Goal: Information Seeking & Learning: Learn about a topic

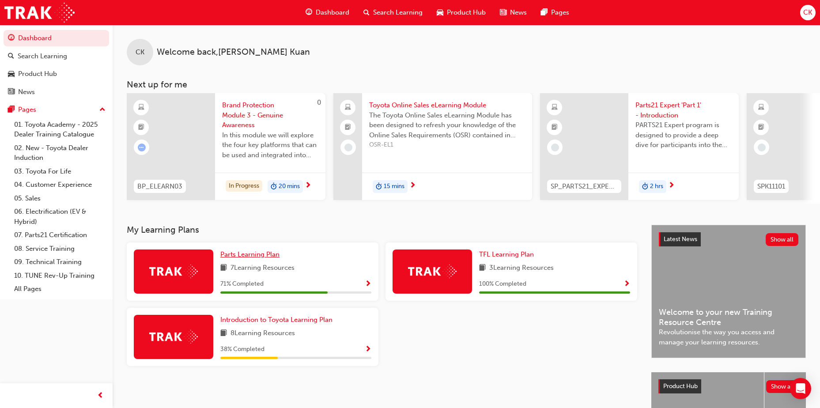
click at [246, 259] on link "Parts Learning Plan" at bounding box center [251, 254] width 63 height 10
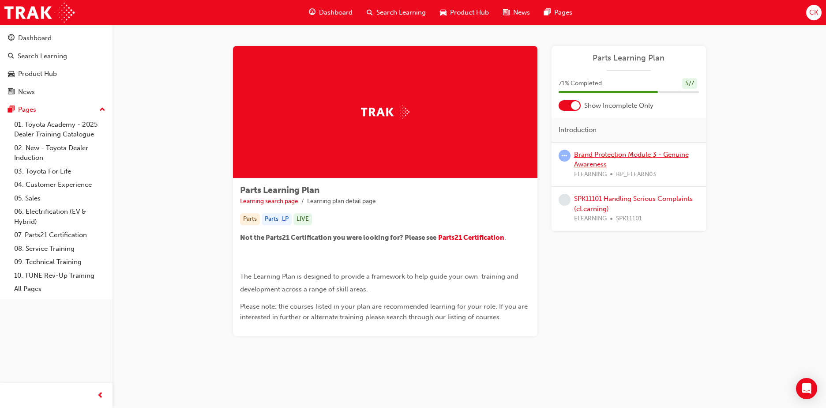
click at [617, 153] on link "Brand Protection Module 3 - Genuine Awareness" at bounding box center [631, 159] width 115 height 18
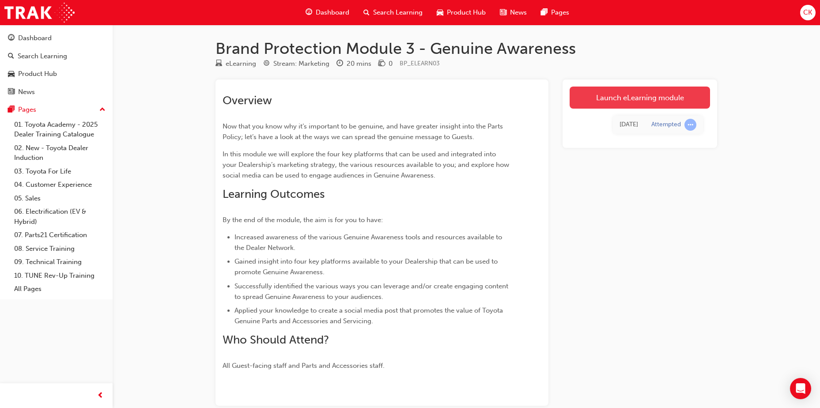
click at [632, 101] on link "Launch eLearning module" at bounding box center [639, 97] width 140 height 22
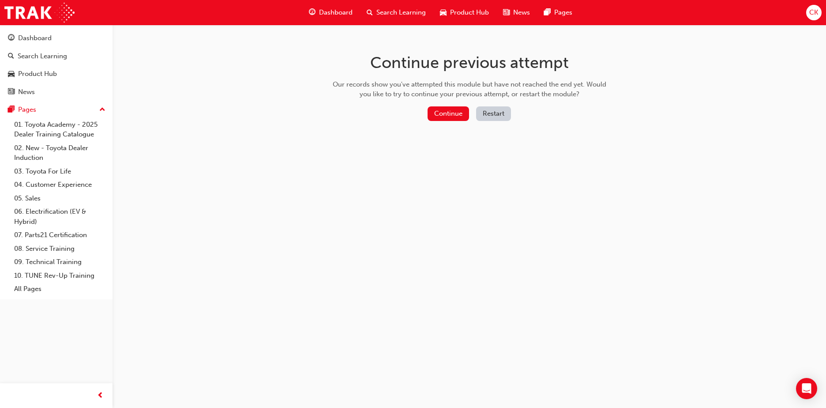
click at [500, 109] on button "Restart" at bounding box center [493, 113] width 35 height 15
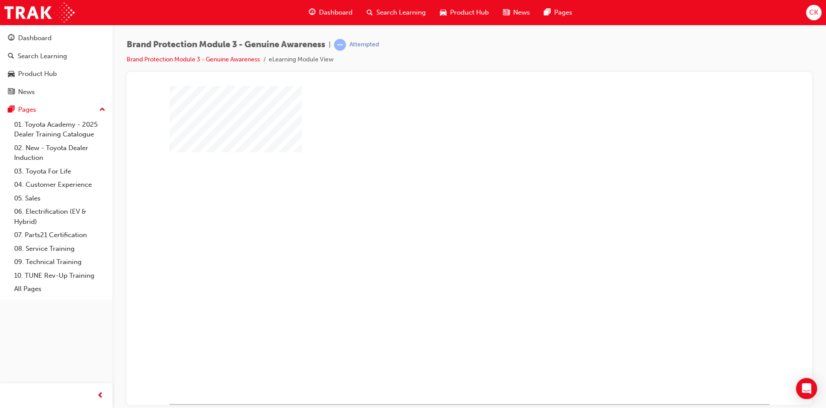
click at [444, 219] on div "play" at bounding box center [444, 219] width 0 height 0
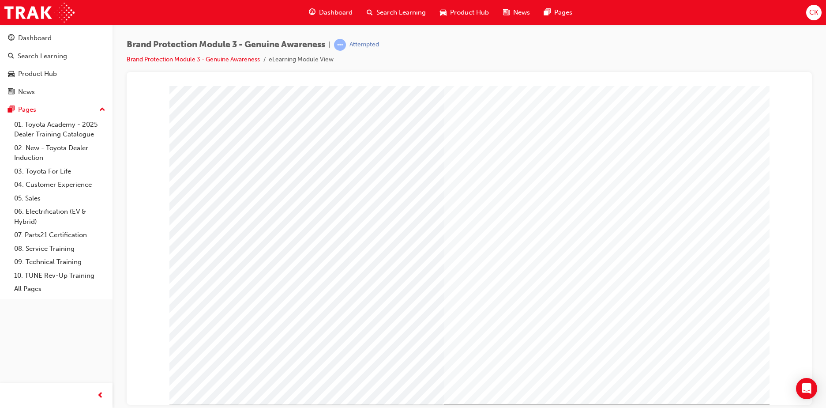
scroll to position [12, 0]
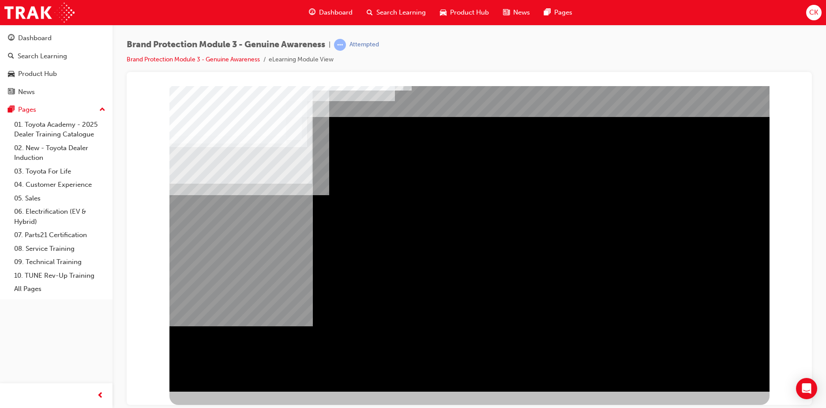
click at [225, 407] on div "NEXT Trigger this button to go to the next slide" at bounding box center [197, 415] width 56 height 16
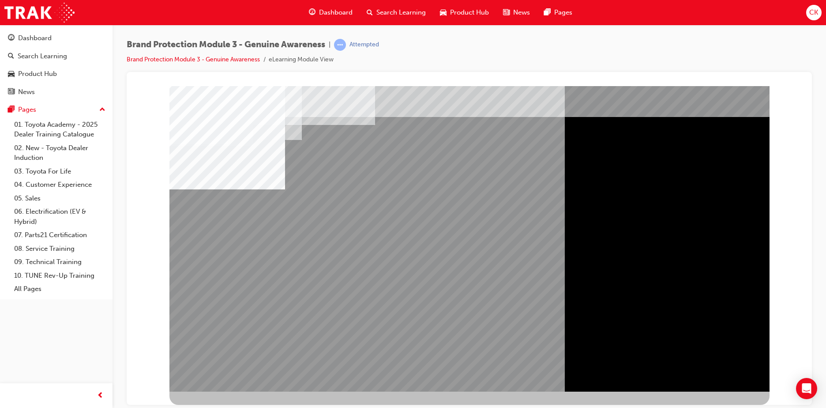
scroll to position [0, 0]
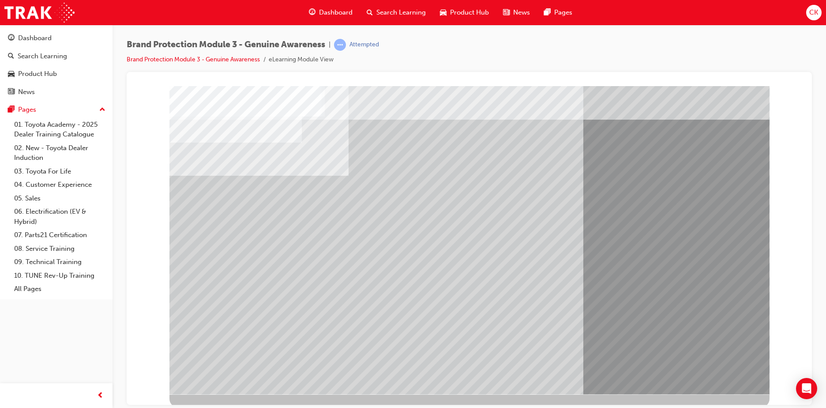
scroll to position [12, 0]
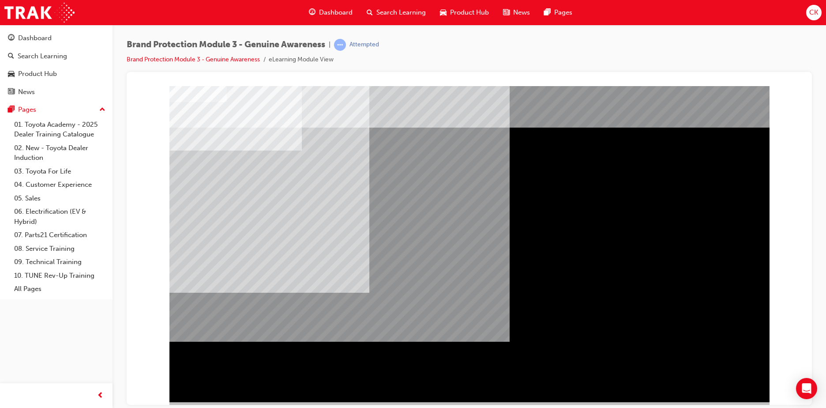
scroll to position [12, 0]
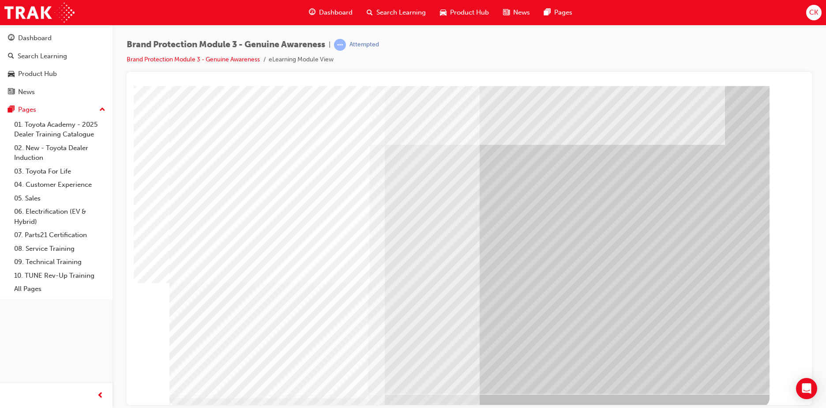
scroll to position [12, 0]
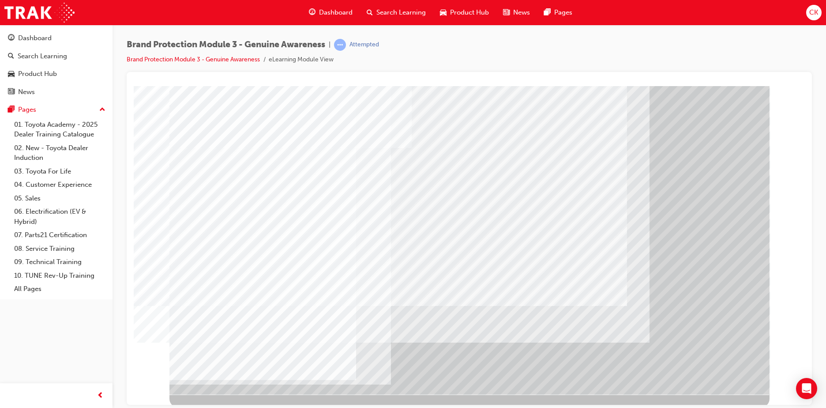
scroll to position [12, 0]
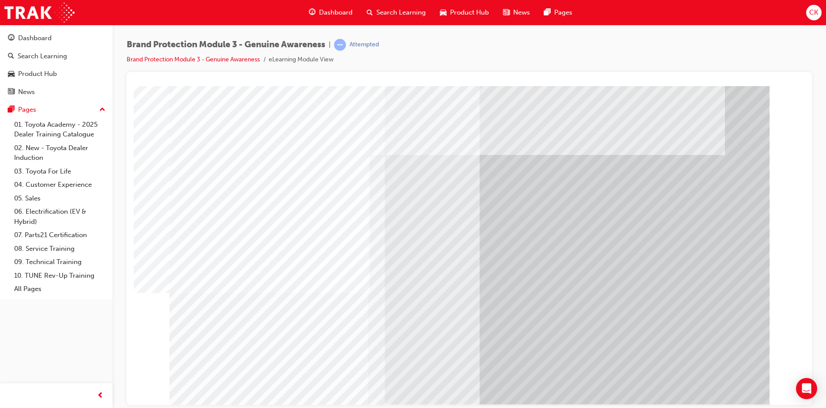
scroll to position [12, 0]
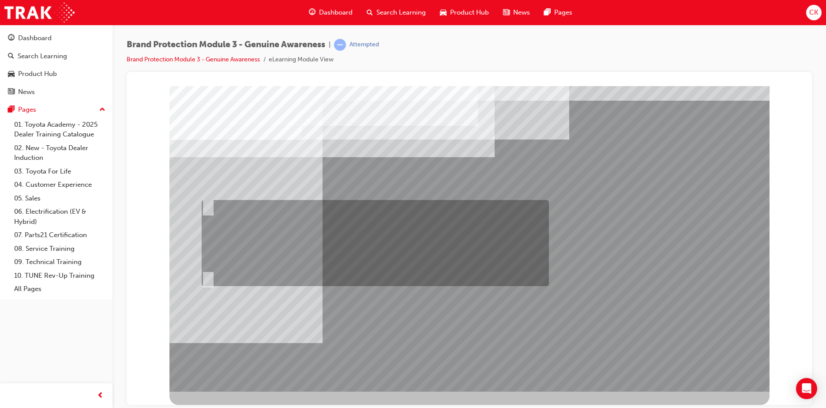
click at [209, 202] on input "Fred should send an email to Sarah and Jake via Showroom 360 that gives them a …" at bounding box center [207, 206] width 10 height 10
radio input "true"
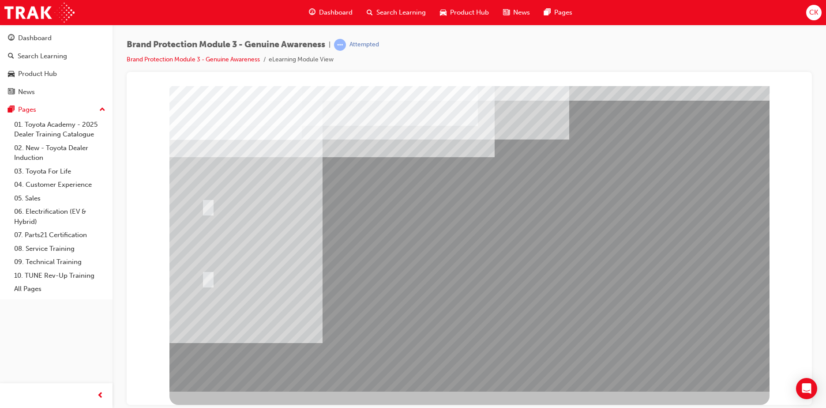
click at [337, 353] on div at bounding box center [469, 232] width 600 height 318
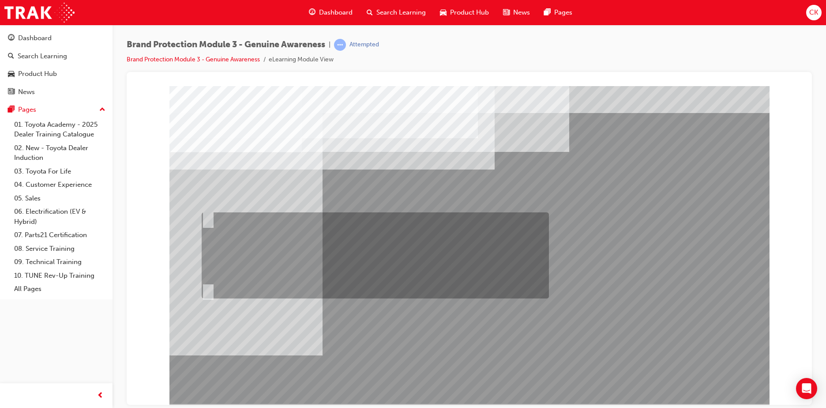
click at [209, 217] on input "Fred should send an email to Sarah and Jake via Showroom 360 that gives them a …" at bounding box center [207, 219] width 10 height 10
radio input "true"
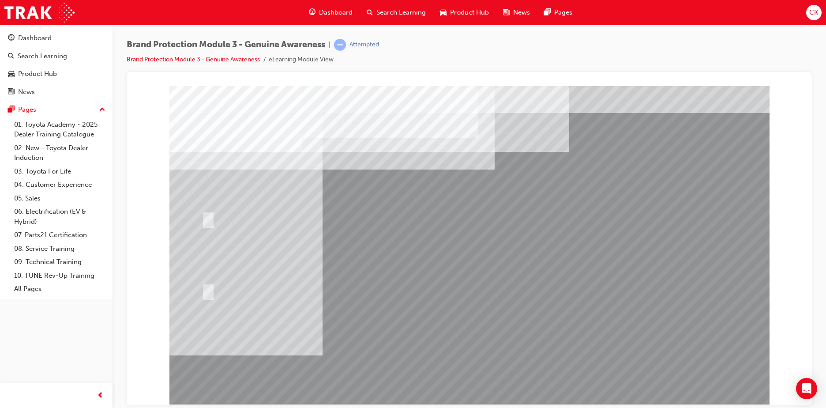
click at [455, 345] on div at bounding box center [469, 245] width 600 height 318
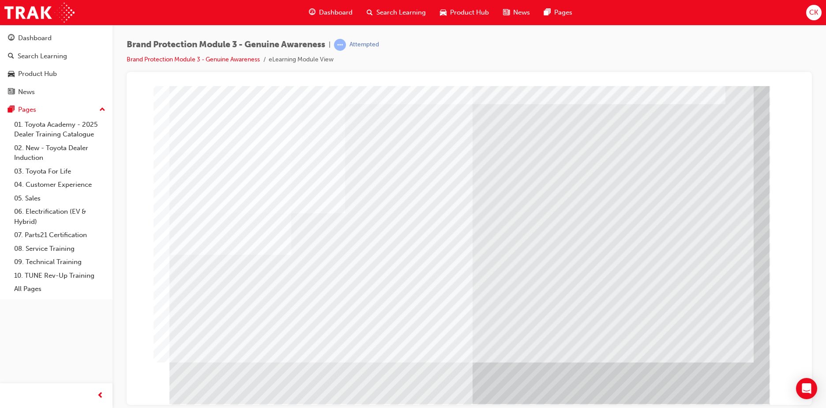
scroll to position [12, 0]
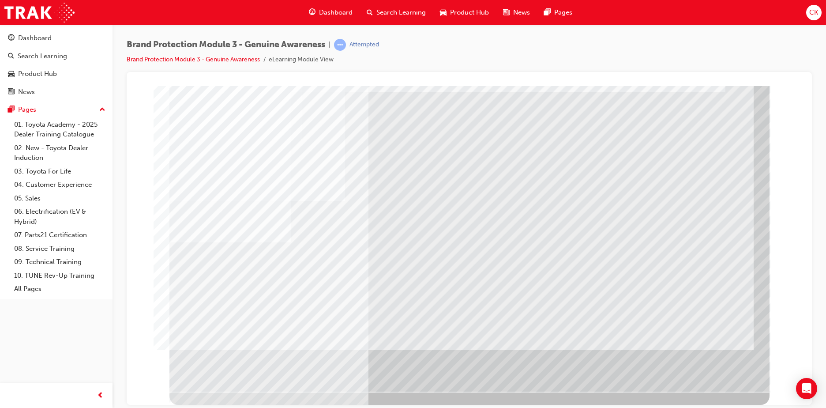
scroll to position [0, 0]
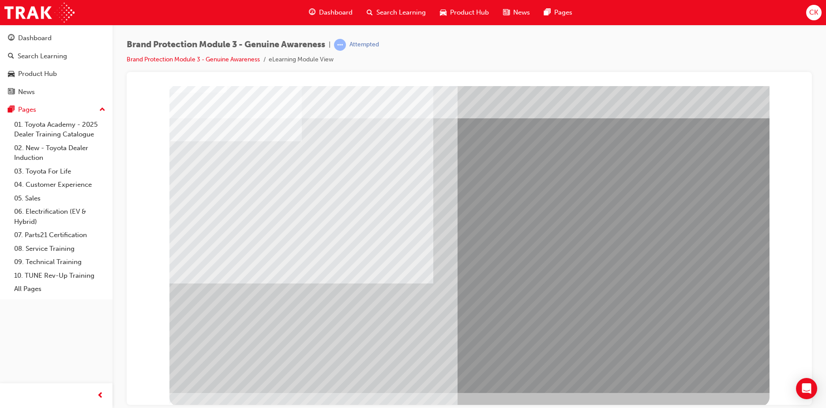
scroll to position [12, 0]
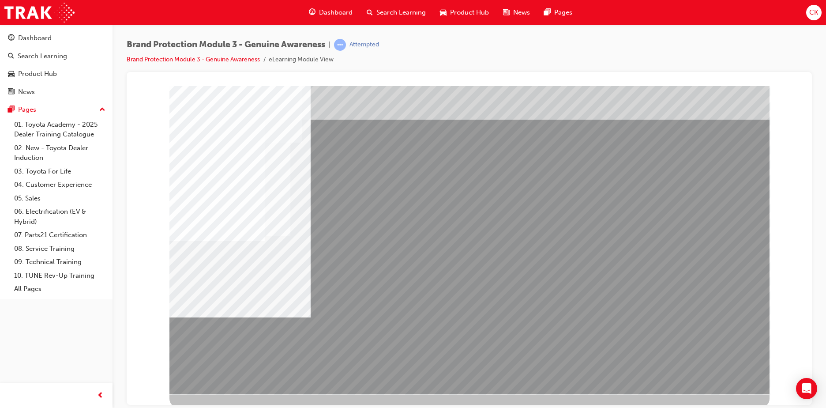
scroll to position [12, 0]
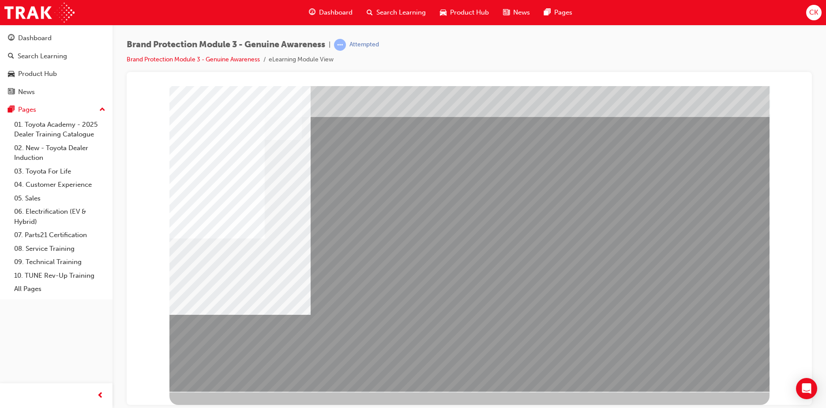
scroll to position [0, 0]
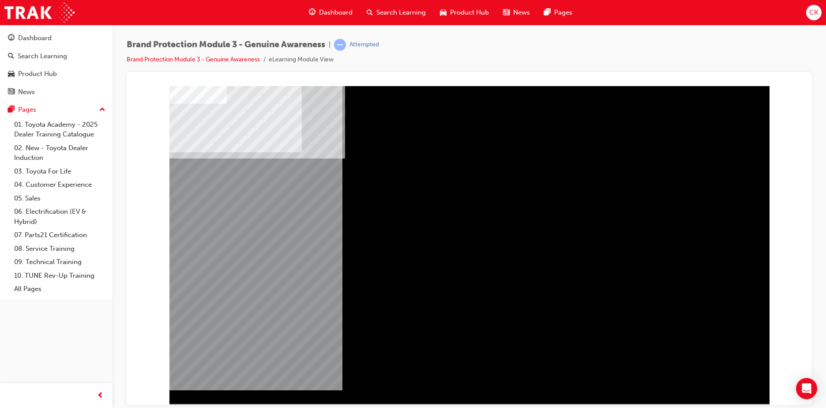
click at [225, 403] on div "BACK Trigger this button to go to the previous slide" at bounding box center [197, 411] width 56 height 16
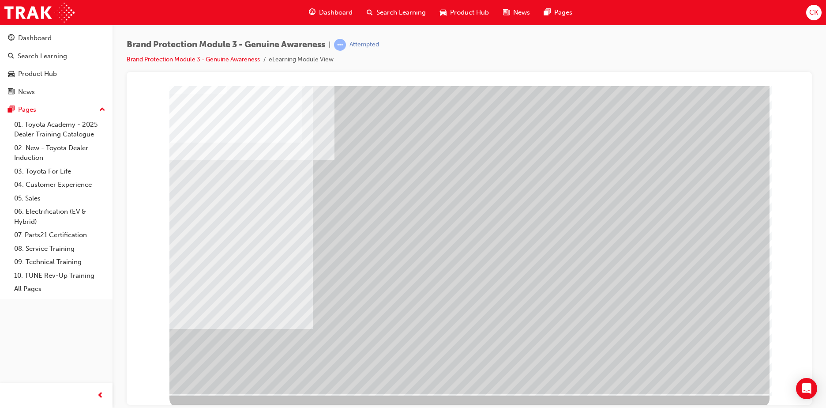
scroll to position [12, 0]
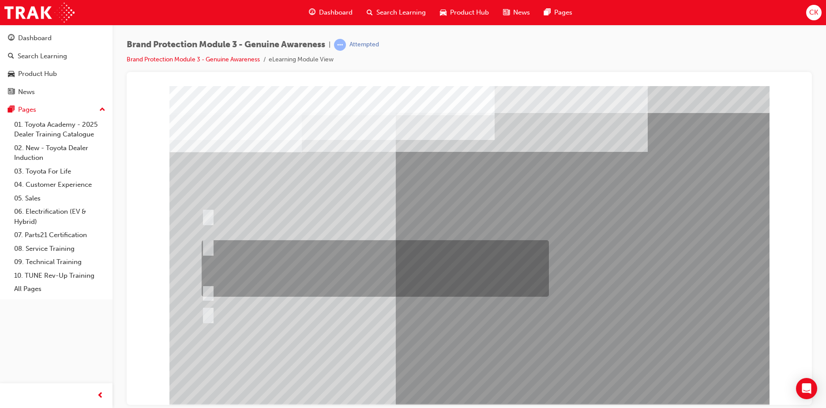
click at [211, 244] on input "Show the Guest Showroom 360 which showcases Toyota Genuine Accessories on each …" at bounding box center [207, 246] width 10 height 10
radio input "true"
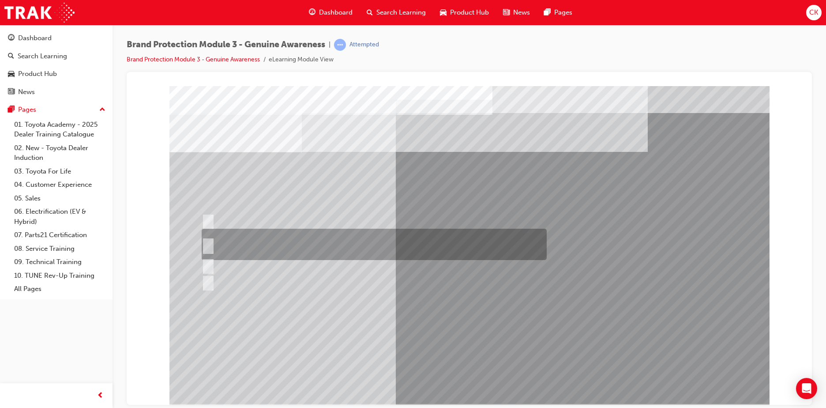
click at [208, 245] on input "Toyota Genuine Parts and Accessories and Toyota Genuine Service." at bounding box center [207, 245] width 10 height 10
radio input "true"
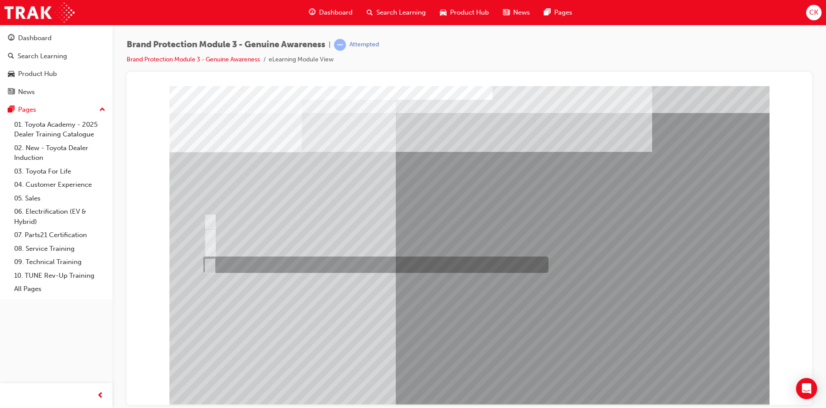
drag, startPoint x: 207, startPoint y: 263, endPoint x: 243, endPoint y: 280, distance: 39.1
click at [207, 263] on input "B and C" at bounding box center [208, 265] width 10 height 10
radio input "true"
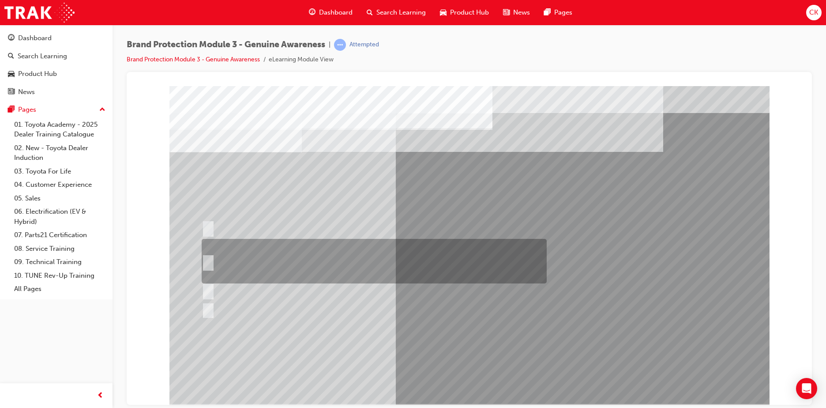
click at [210, 262] on input "Email the Toyota Brand Protection Team at brandprotection@toyota.com.au, a dire…" at bounding box center [207, 261] width 10 height 10
radio input "true"
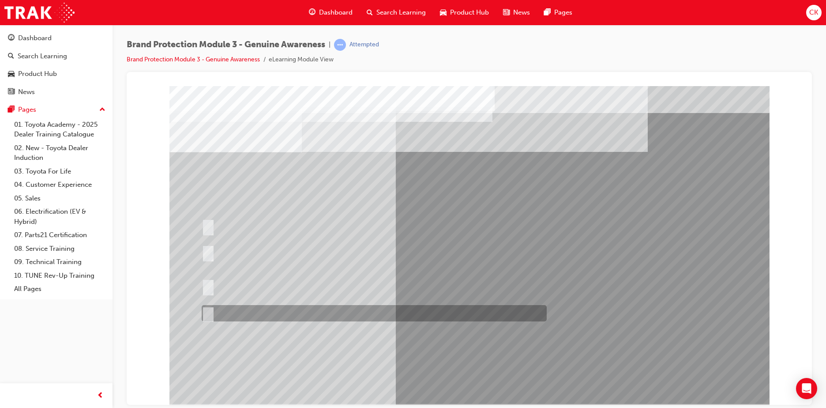
click at [211, 310] on input "All of the above." at bounding box center [207, 313] width 10 height 10
radio input "true"
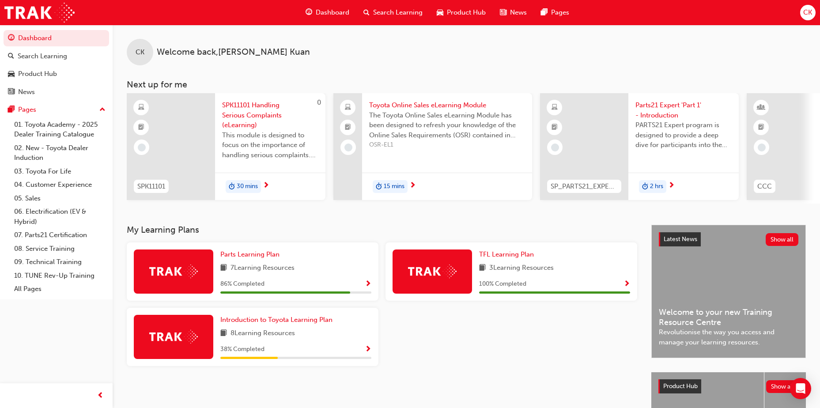
click at [292, 267] on span "7 Learning Resources" at bounding box center [262, 268] width 64 height 11
click at [238, 258] on span "Parts Learning Plan" at bounding box center [249, 254] width 59 height 8
